Goal: Information Seeking & Learning: Learn about a topic

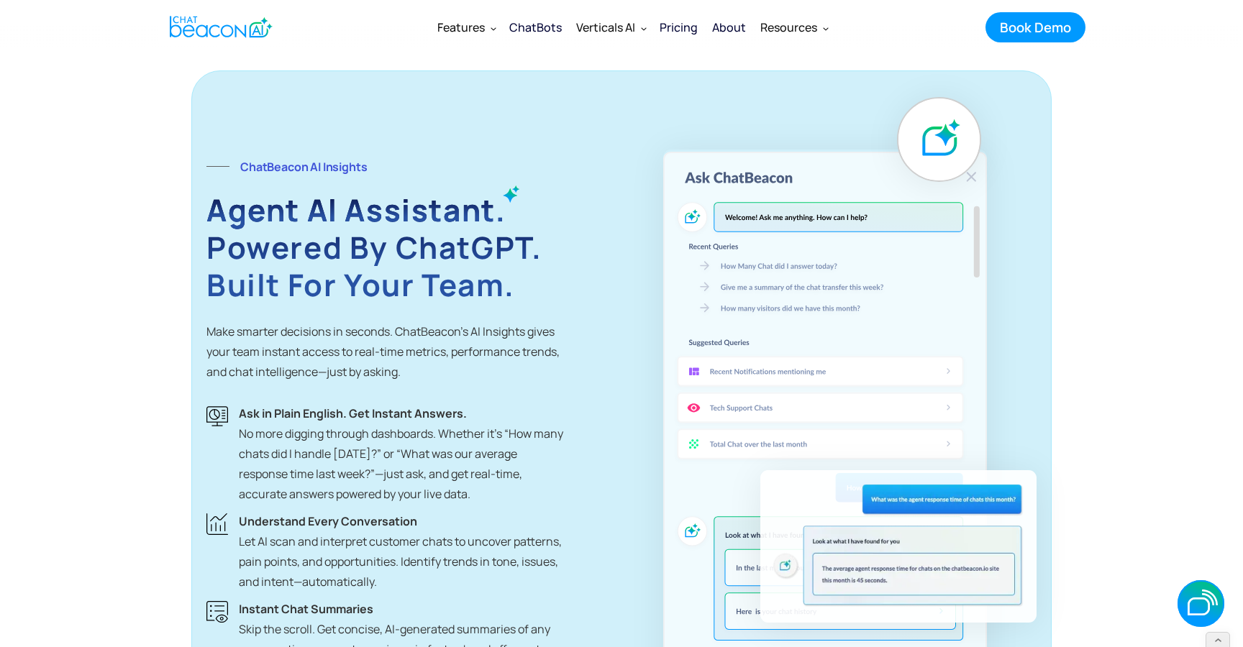
scroll to position [2835, 0]
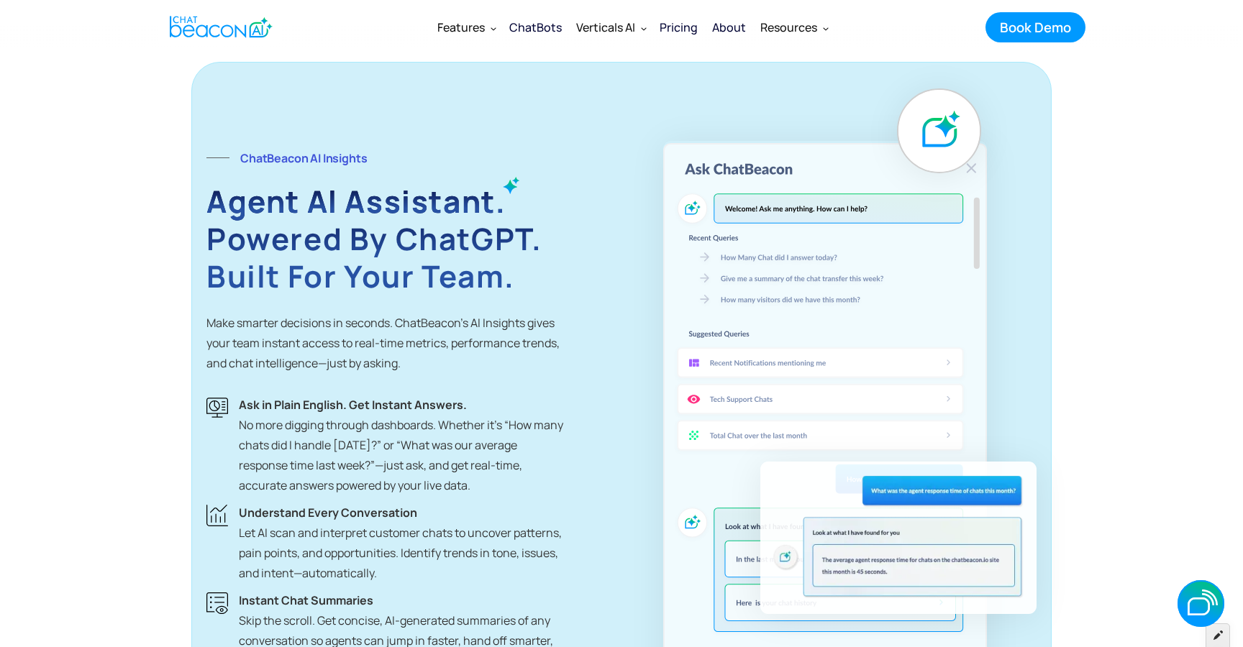
click at [1215, 633] on icon at bounding box center [1217, 635] width 9 height 10
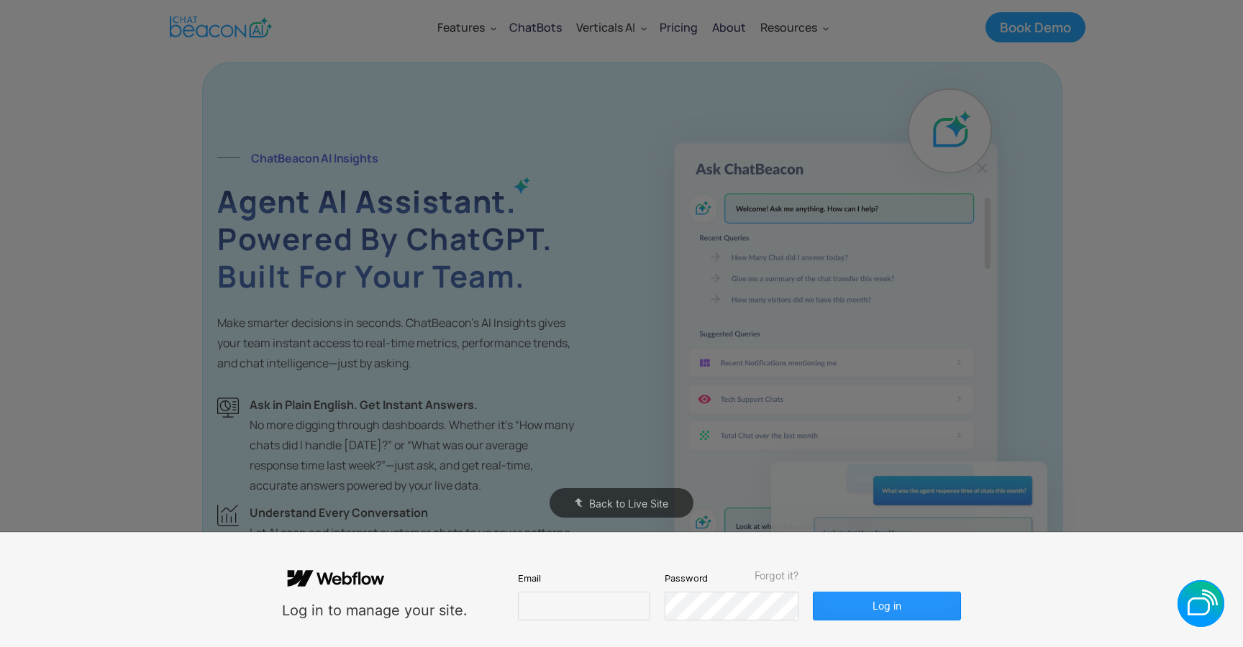
scroll to position [0, 0]
click at [581, 608] on input "email" at bounding box center [584, 606] width 132 height 29
type input "**********"
click at [912, 609] on button "Log in" at bounding box center [887, 606] width 148 height 29
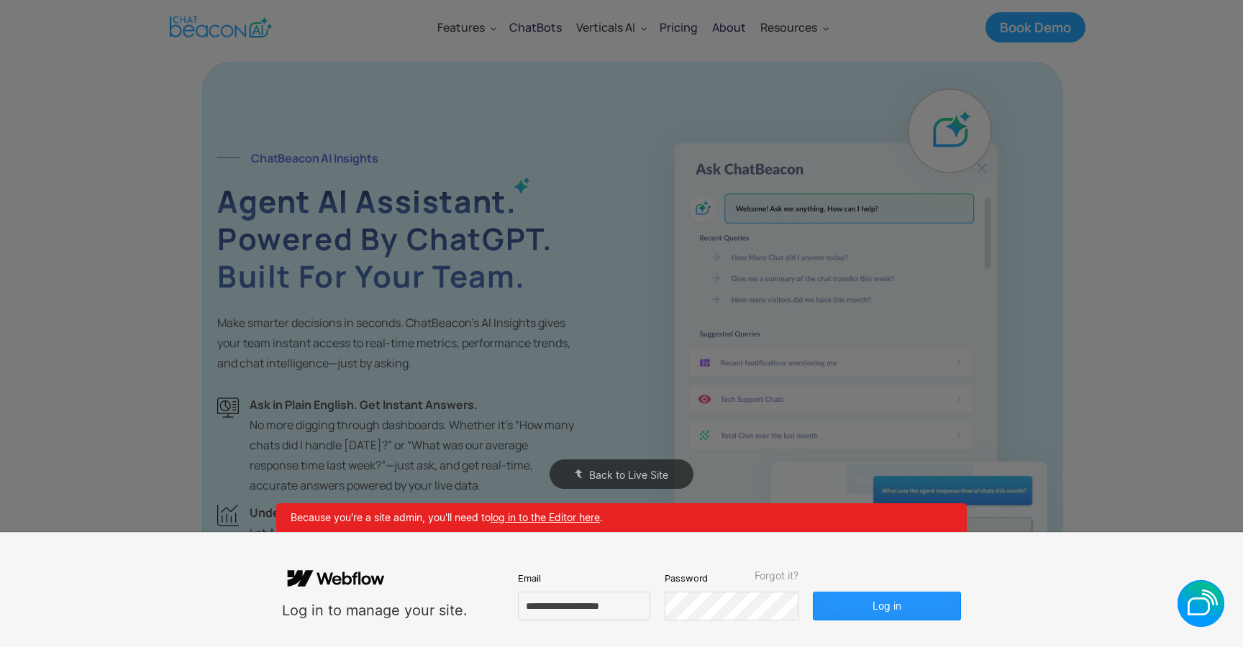
click at [557, 516] on link "log in to the Editor here" at bounding box center [544, 517] width 109 height 12
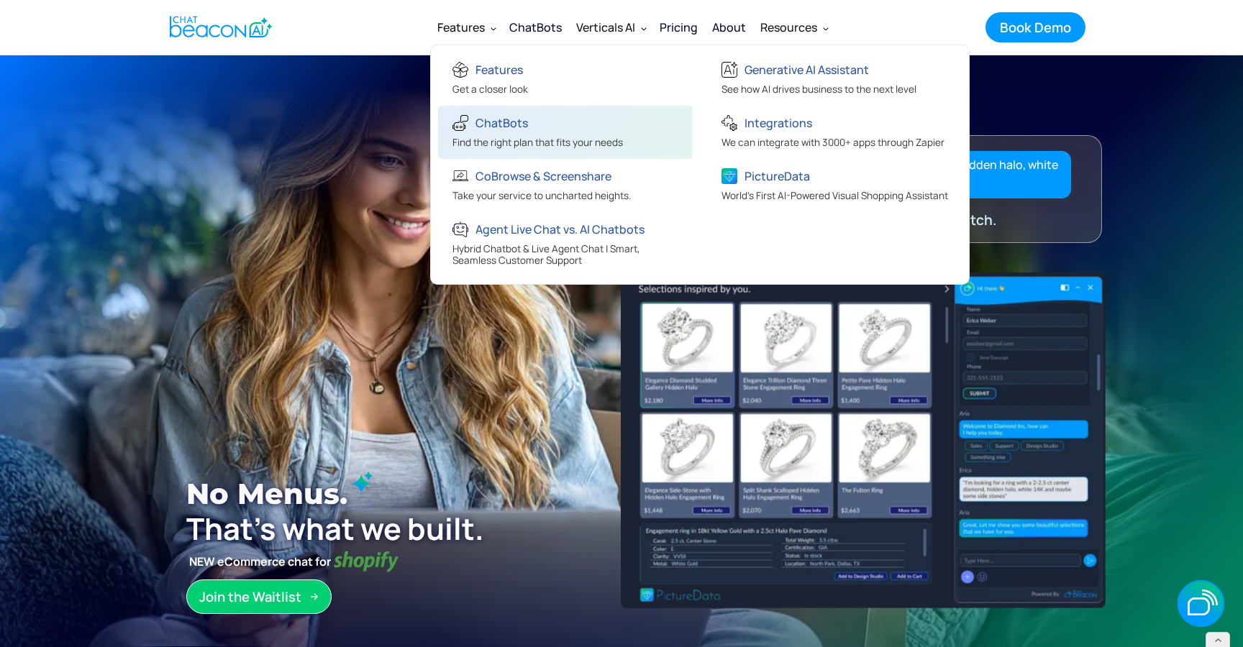
click at [498, 132] on div "ChatBots" at bounding box center [501, 123] width 52 height 20
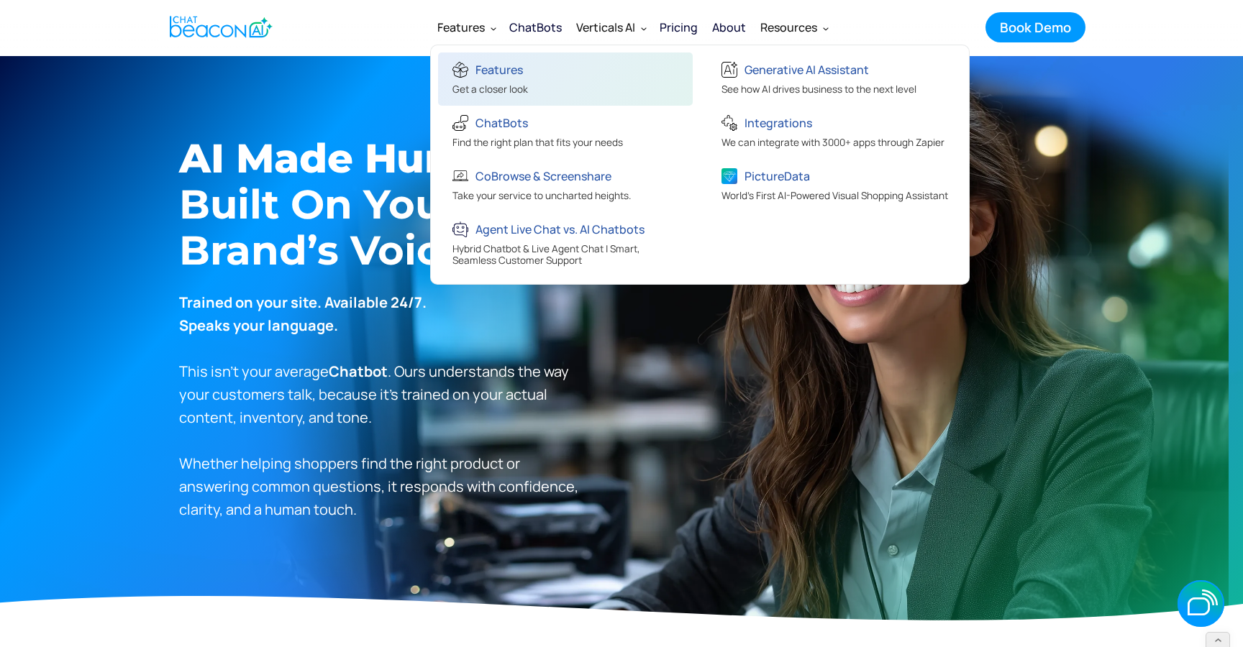
click at [493, 81] on div "Features" at bounding box center [490, 72] width 76 height 24
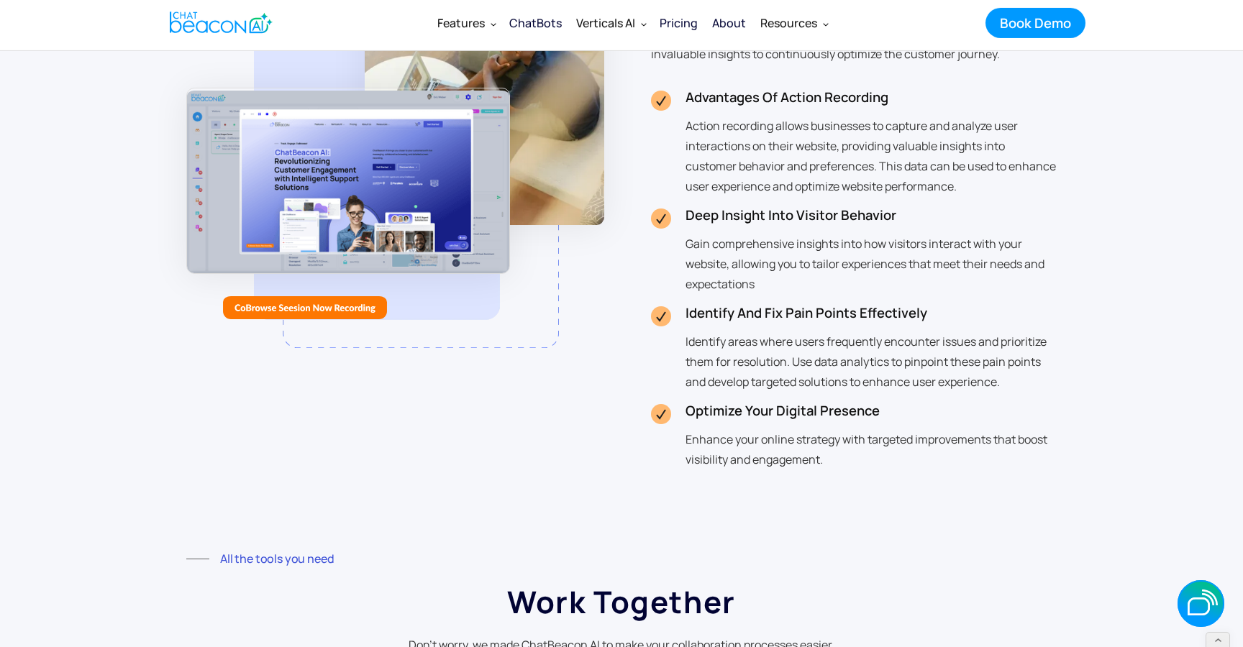
scroll to position [3646, 0]
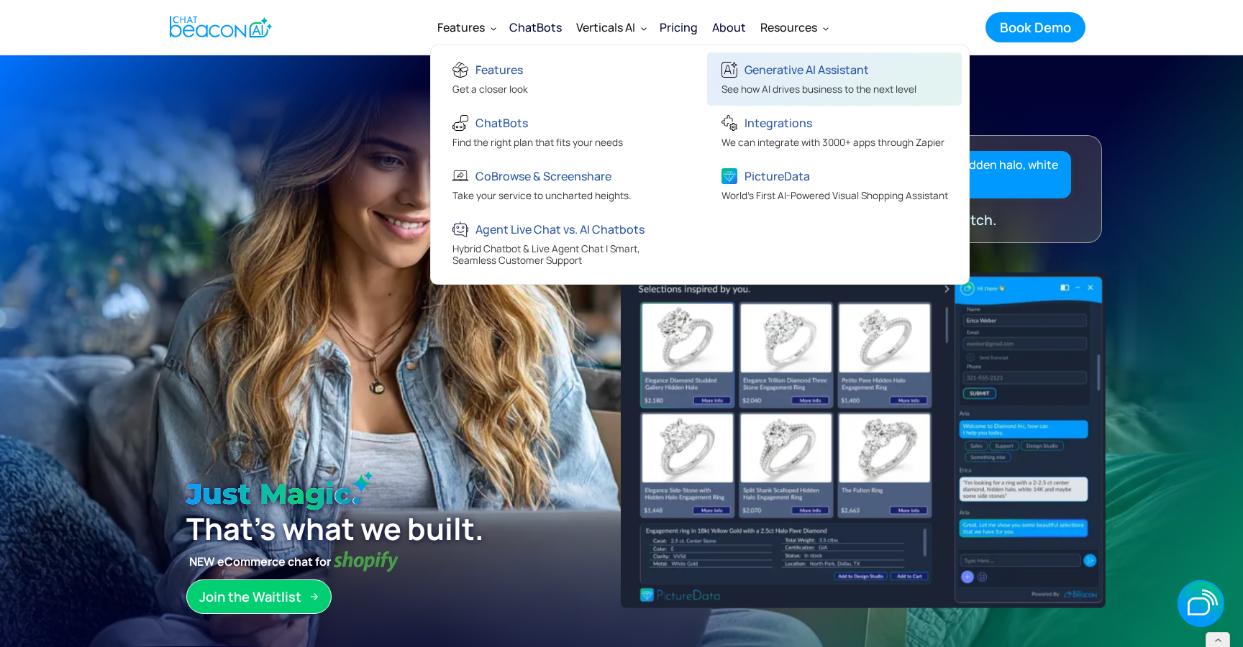
click at [744, 78] on div "Generative AI Assistant" at bounding box center [818, 72] width 195 height 24
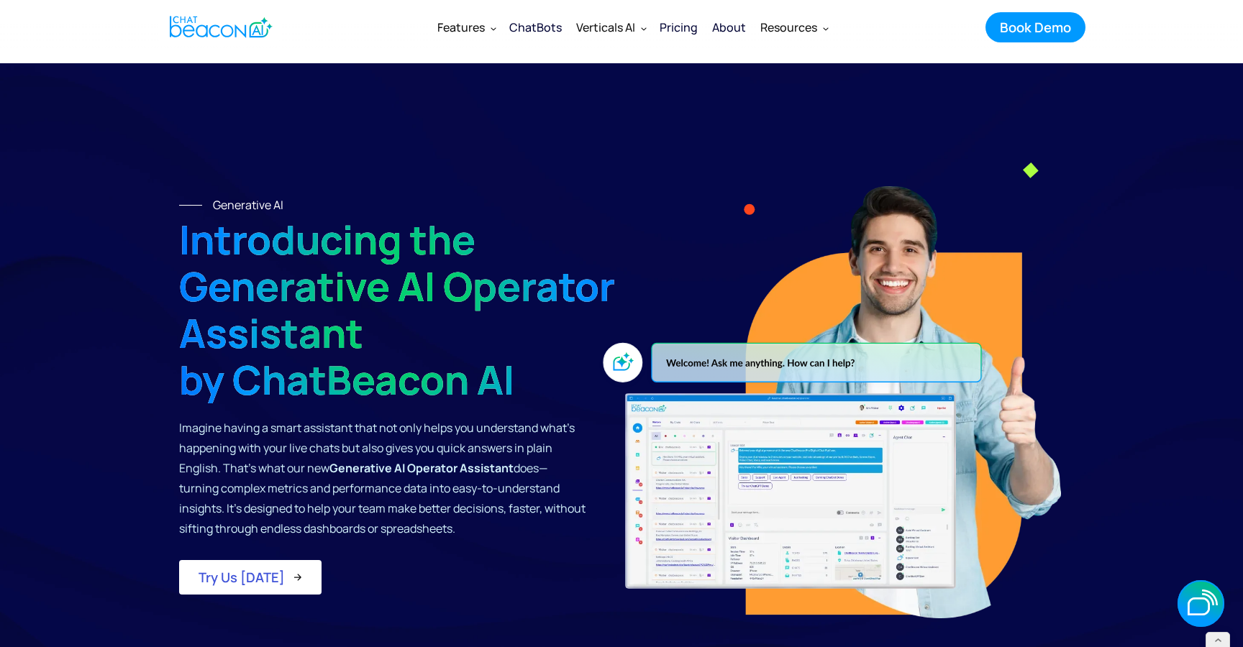
click at [240, 22] on img "home" at bounding box center [221, 27] width 103 height 28
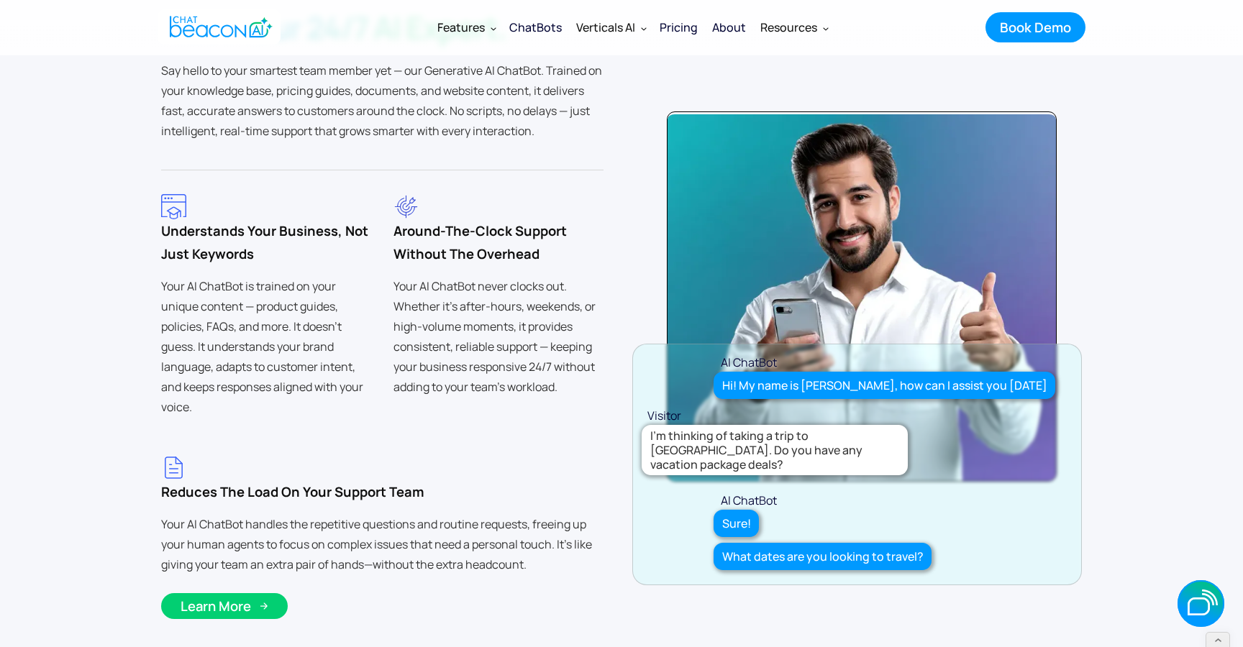
scroll to position [3933, 0]
